Goal: Register for event/course

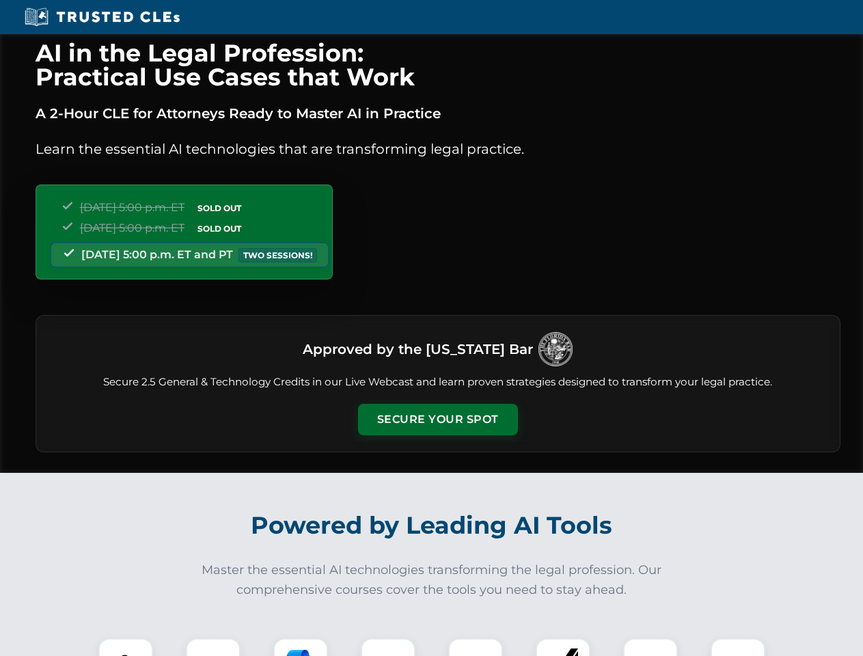
click at [437, 419] on button "Secure Your Spot" at bounding box center [438, 419] width 160 height 31
click at [126, 647] on img at bounding box center [126, 665] width 40 height 40
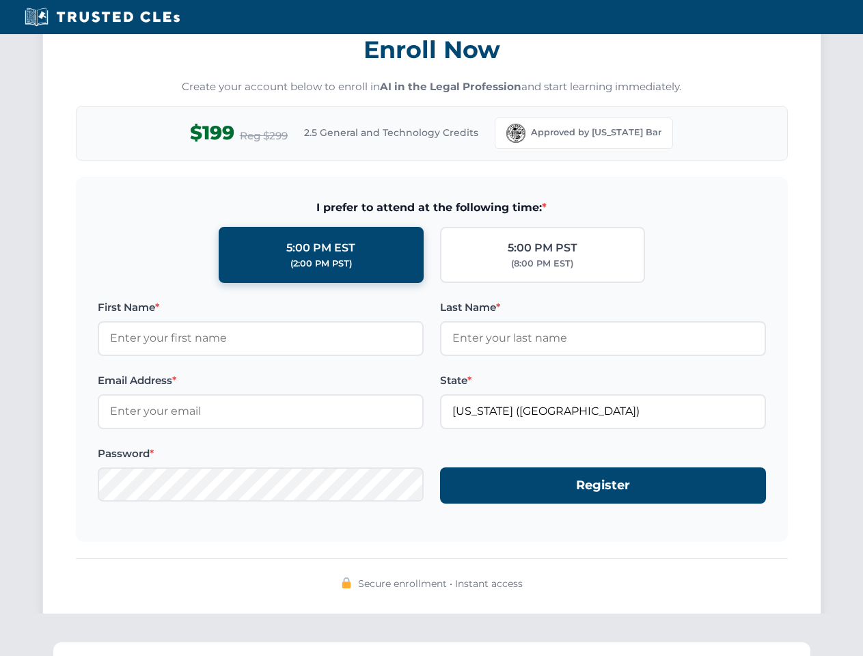
scroll to position [1341, 0]
